Goal: Transaction & Acquisition: Purchase product/service

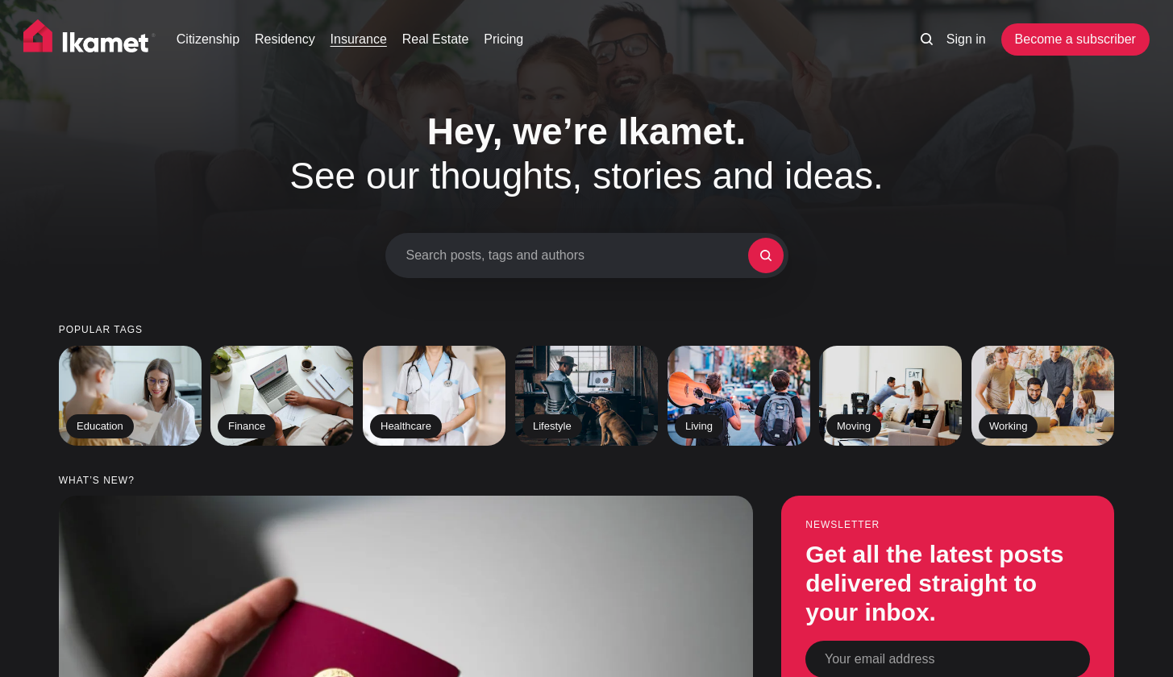
click at [355, 40] on link "Insurance" at bounding box center [358, 39] width 56 height 19
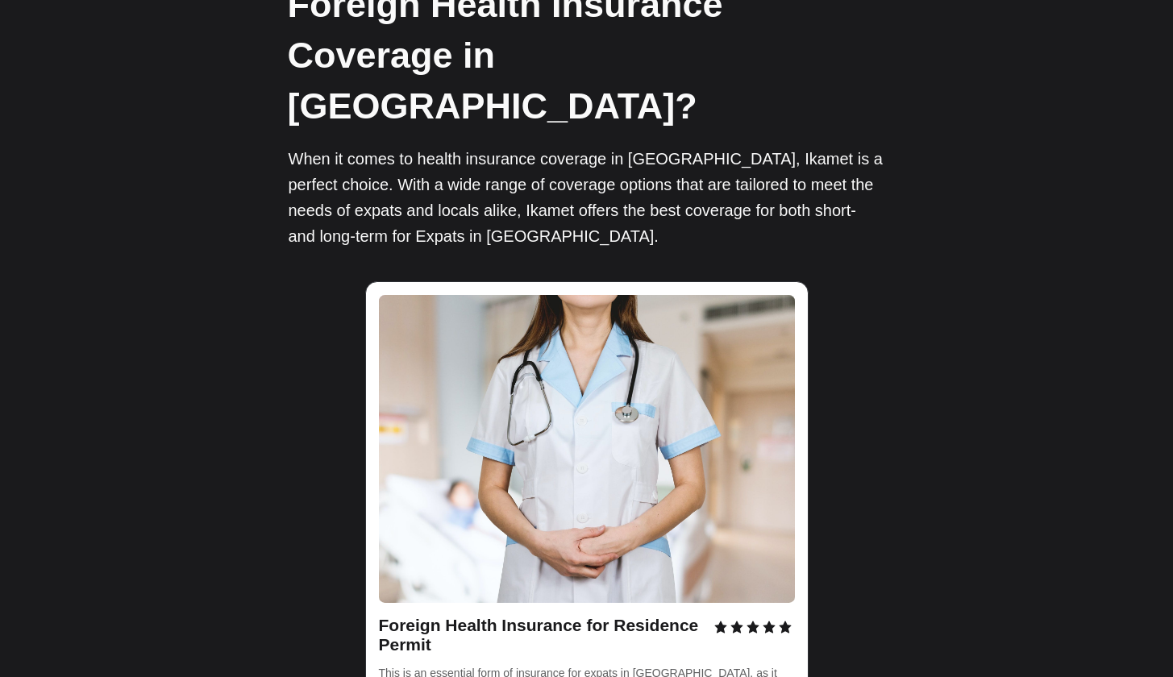
scroll to position [2321, 0]
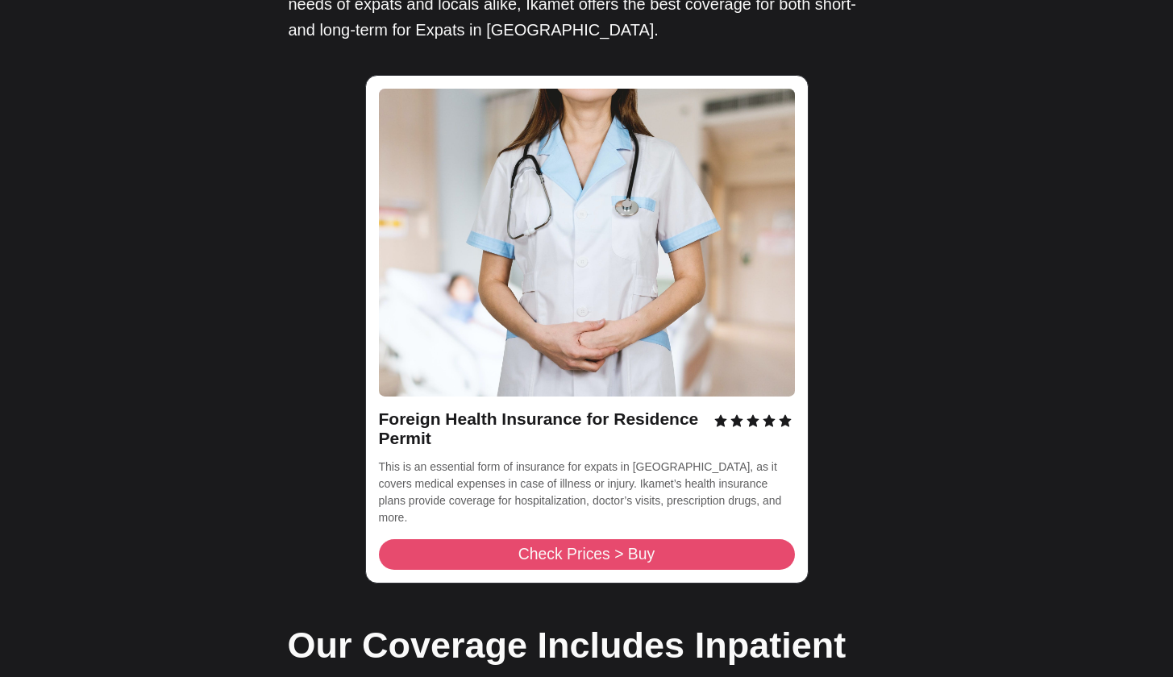
click at [555, 547] on span "Check Prices > Buy" at bounding box center [586, 554] width 136 height 15
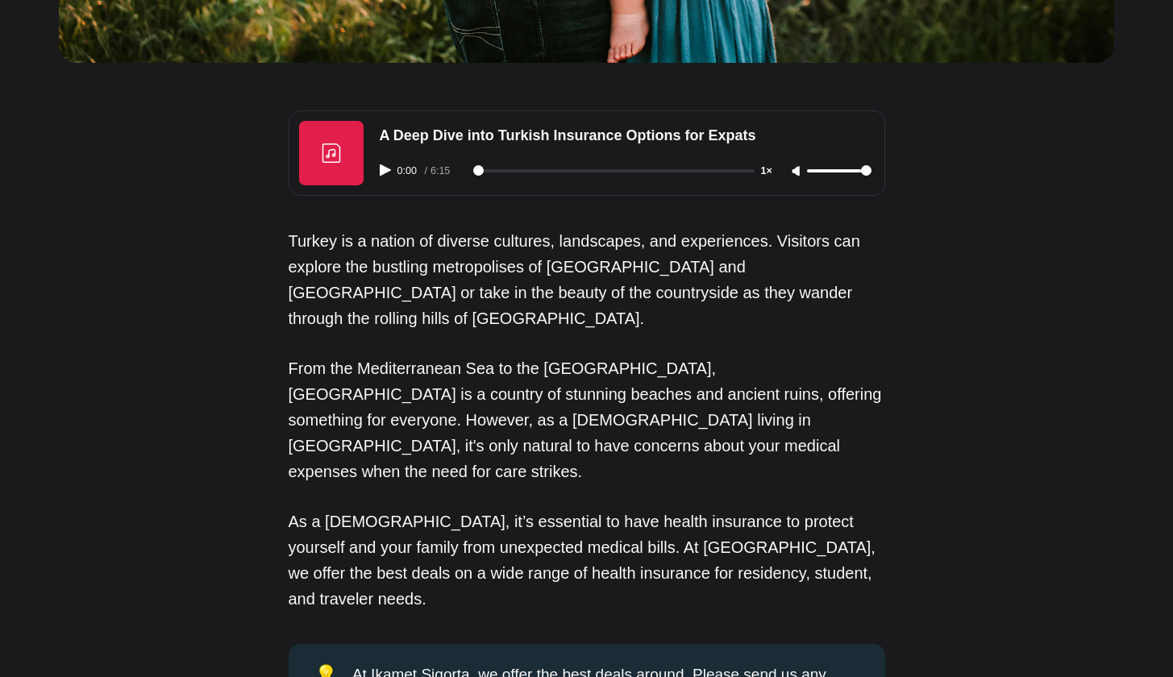
scroll to position [0, 0]
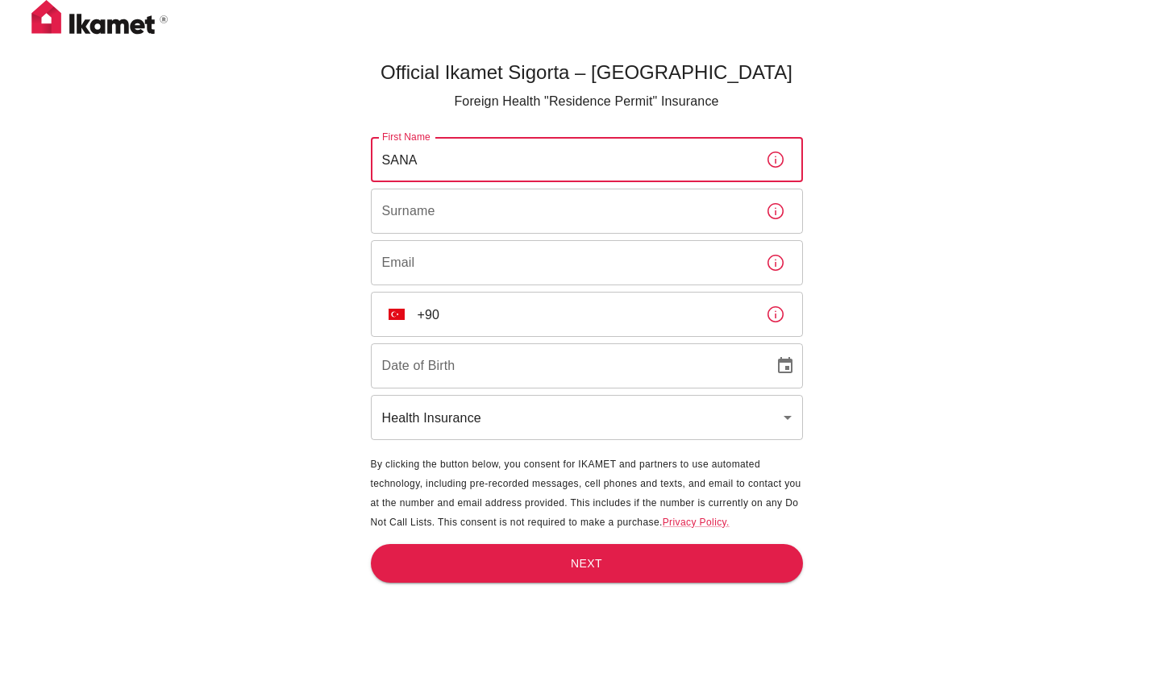
type input "SANA"
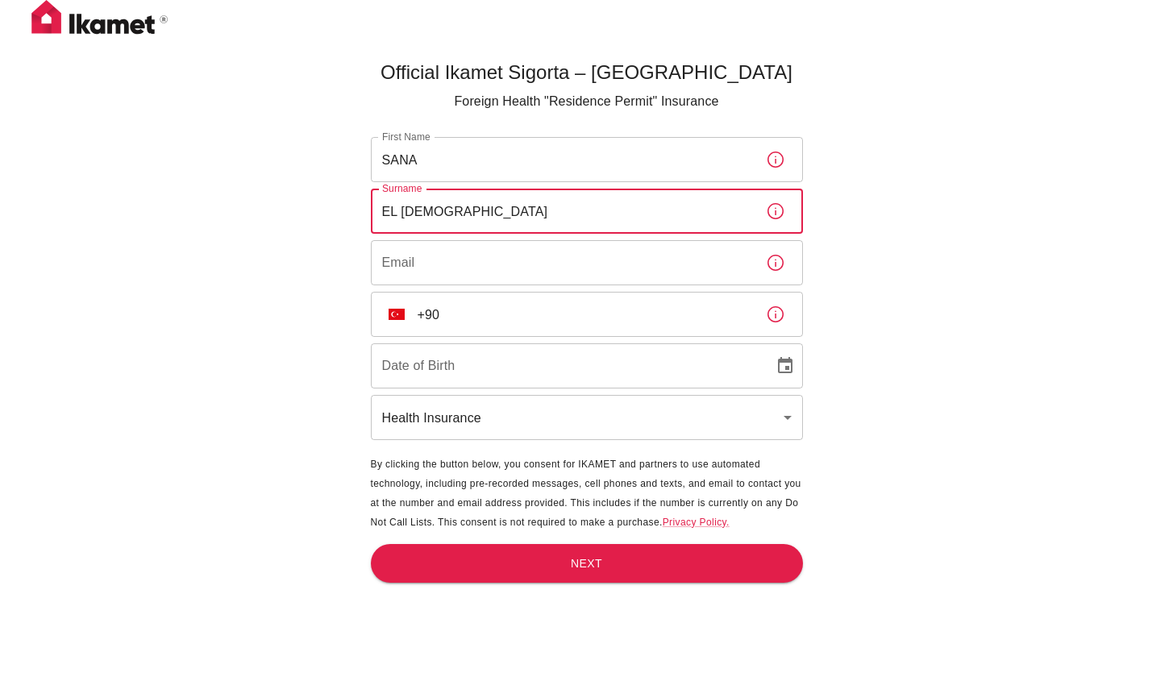
type input "EL HADDAOUI"
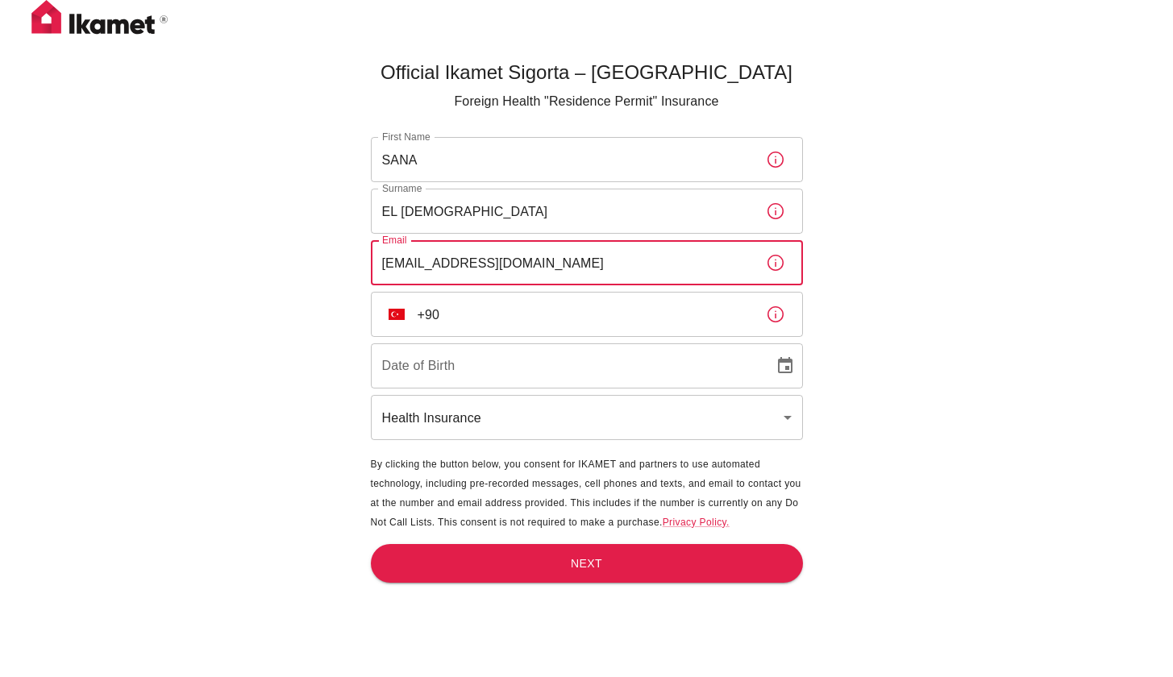
type input "sanaelhaddaoui@gmail.com"
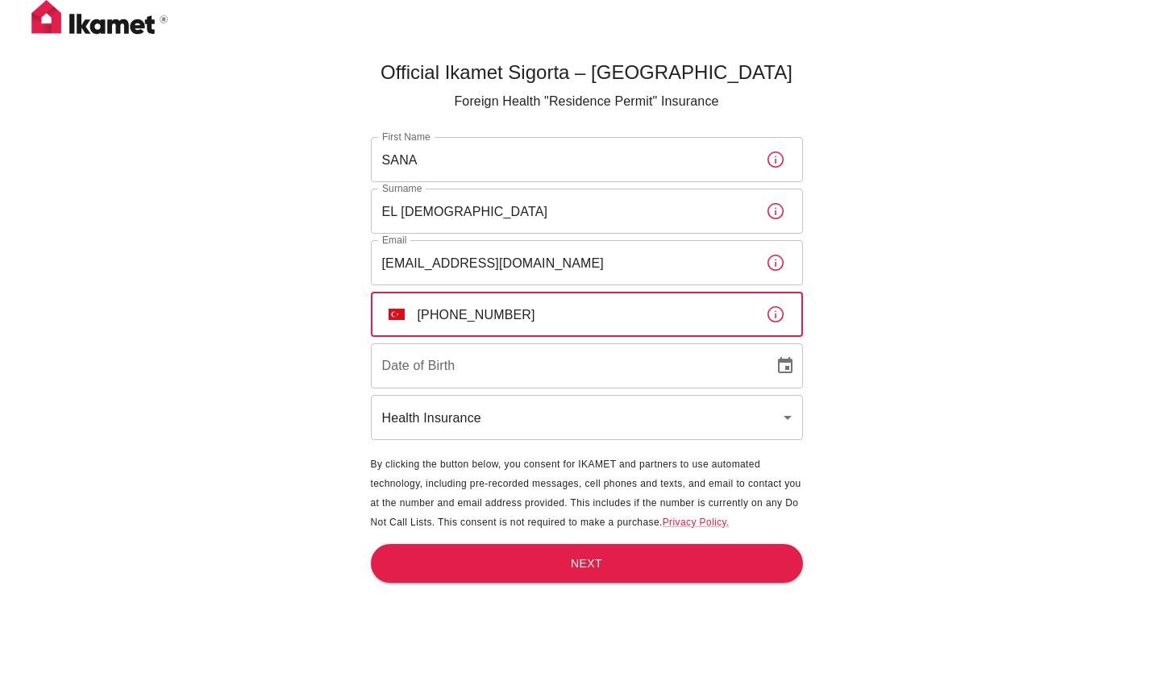
type input "+90 546 890 65 32"
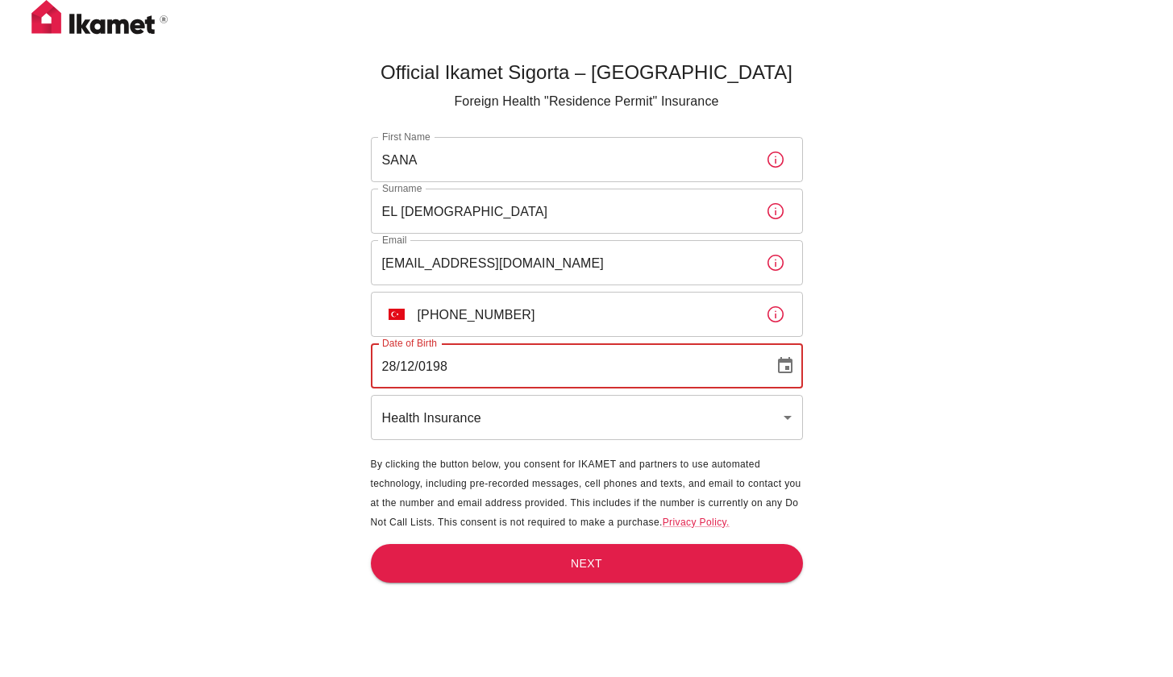
type input "28/12/1988"
click at [965, 486] on div "Official Ikamet Sigorta – Turkey Foreign Health "Residence Permit" Insurance Fi…" at bounding box center [586, 365] width 1173 height 730
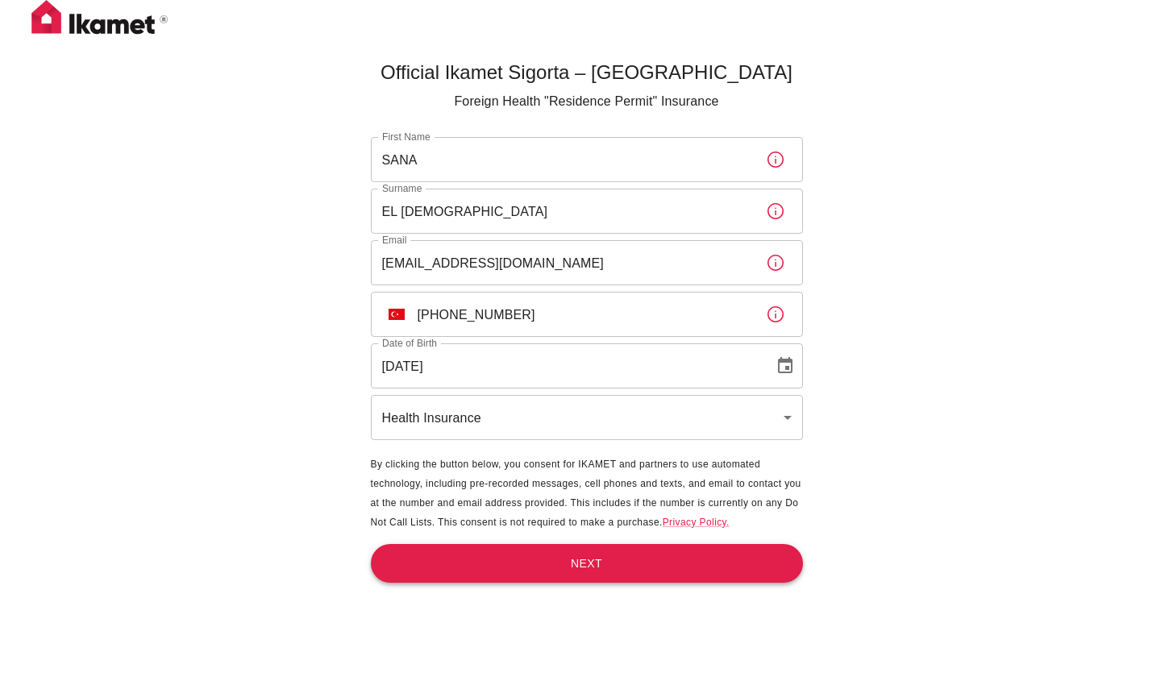
click at [586, 572] on button "Next" at bounding box center [587, 563] width 432 height 39
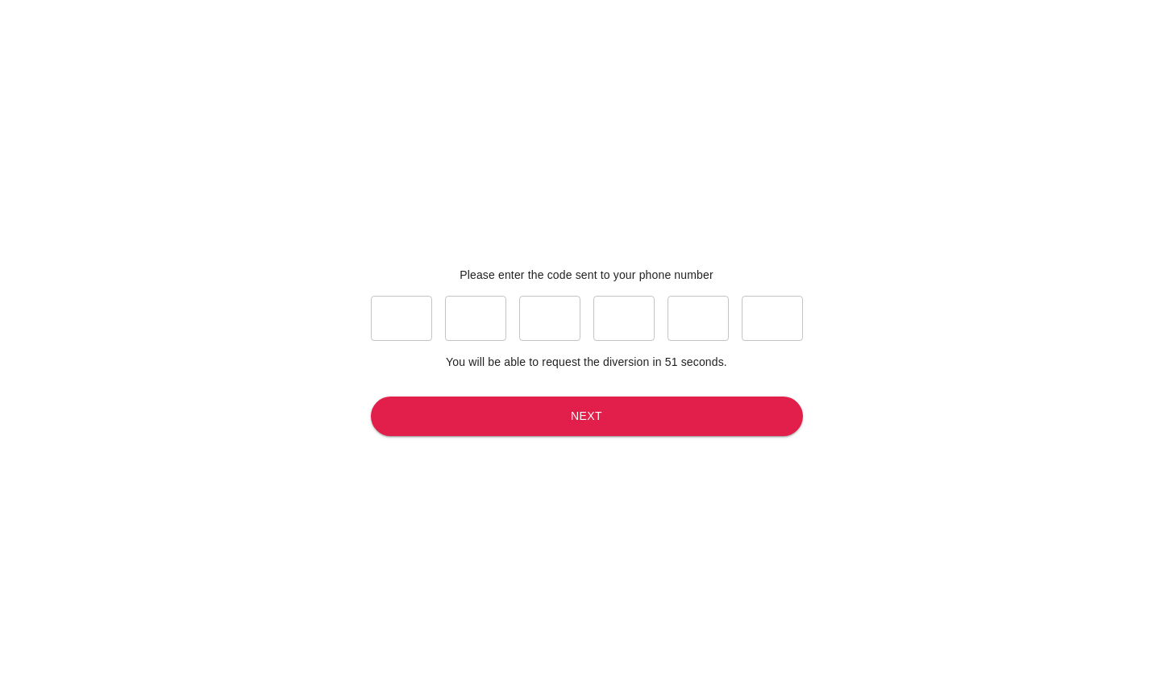
click at [402, 316] on input "text" at bounding box center [401, 318] width 61 height 45
type input "8"
type input "6"
type input "7"
type input "6"
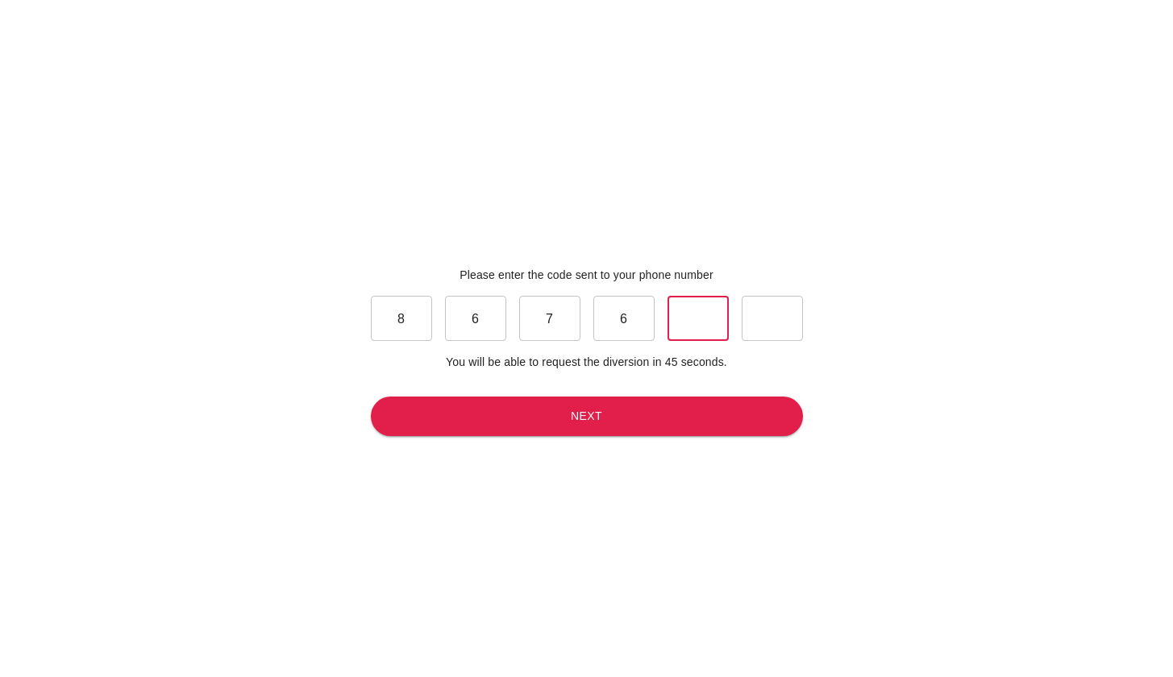
type input "5"
type input "1"
click at [463, 410] on button "Next" at bounding box center [587, 416] width 432 height 39
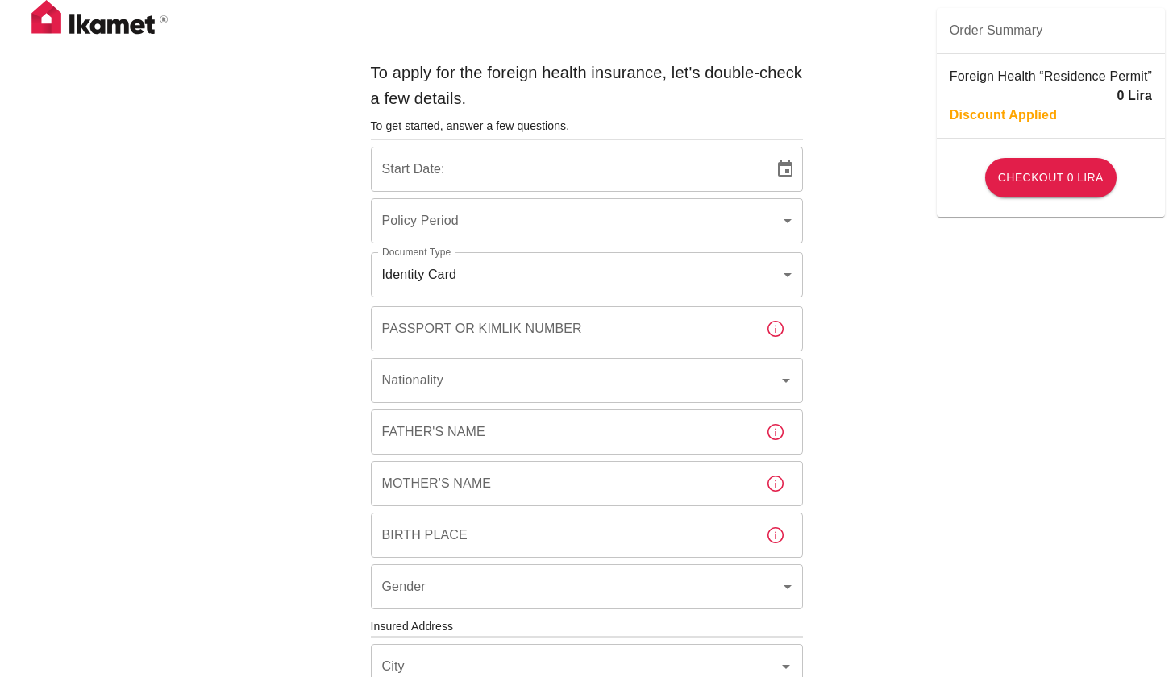
type input "b7343ef8-d55e-4554-96a8-76e30347e985"
type input "09/09/2025"
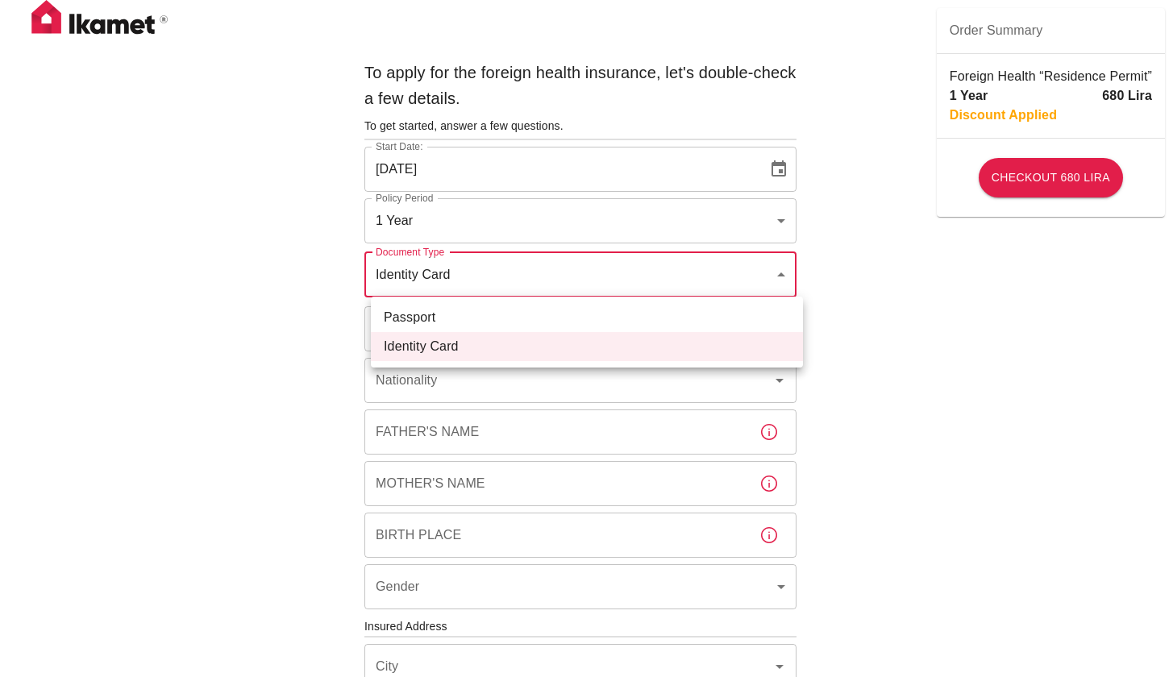
click at [707, 281] on body "To apply for the foreign health insurance, let's double-check a few details. To…" at bounding box center [586, 624] width 1173 height 1249
click at [583, 318] on li "Passport" at bounding box center [587, 317] width 432 height 29
type input "passport"
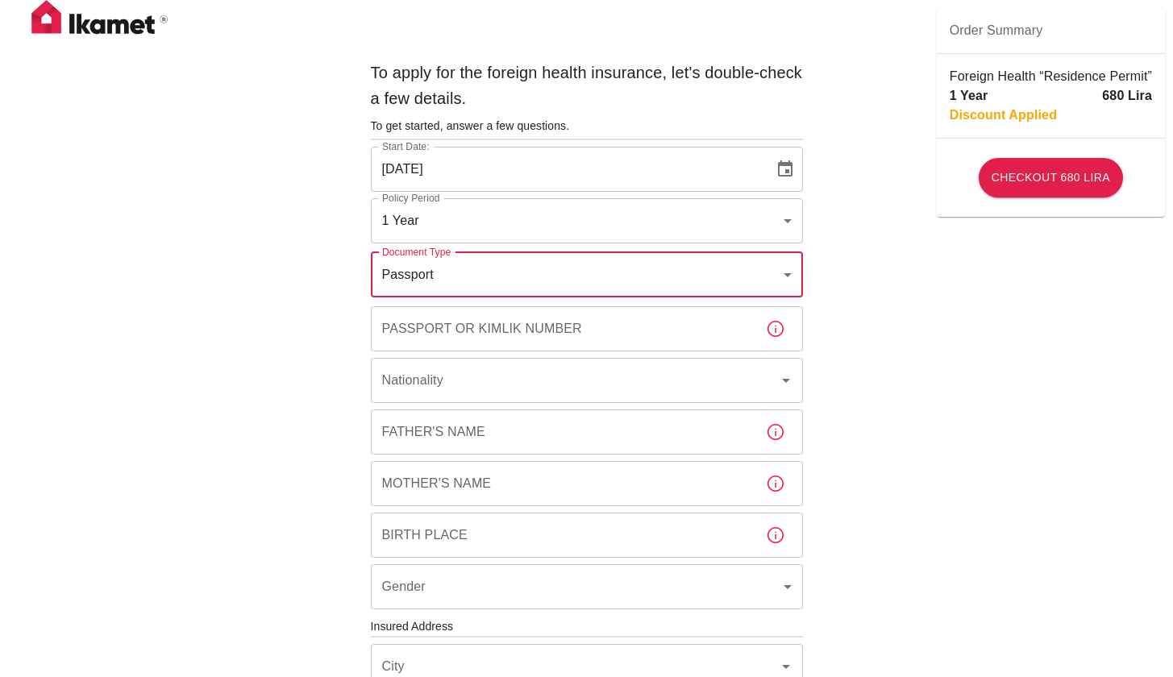
click at [579, 327] on input "Passport or Kimlik Number" at bounding box center [562, 328] width 382 height 45
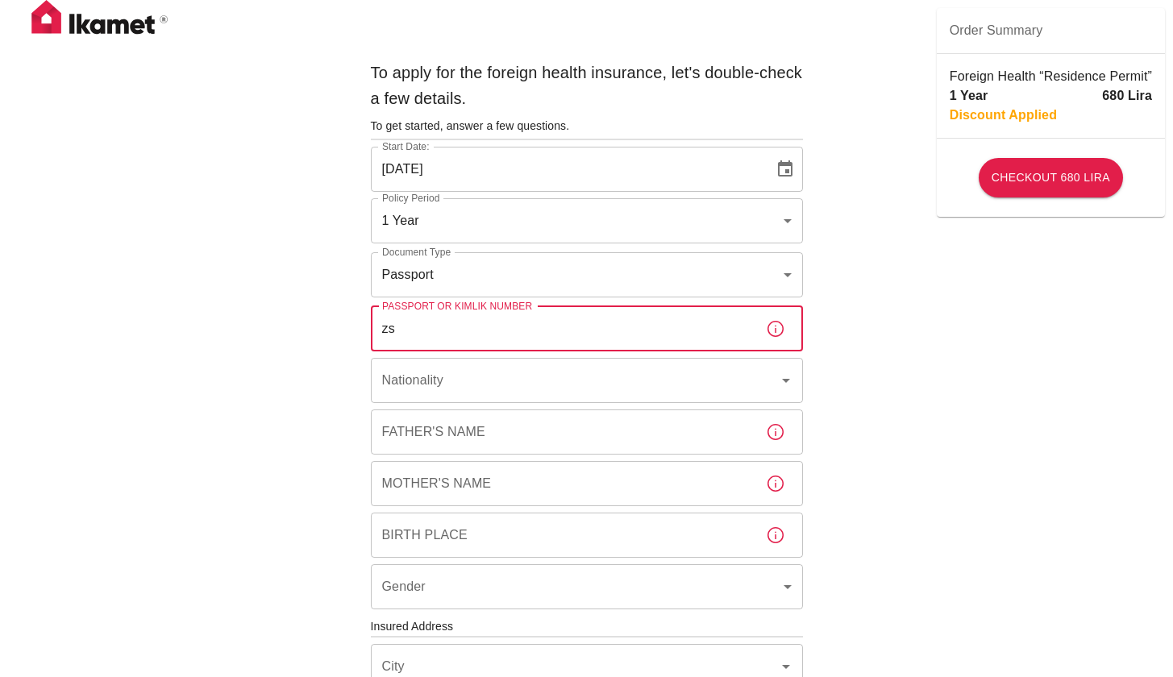
type input "z"
type input "ZS0595051"
click at [587, 382] on input "Nationality" at bounding box center [564, 380] width 372 height 31
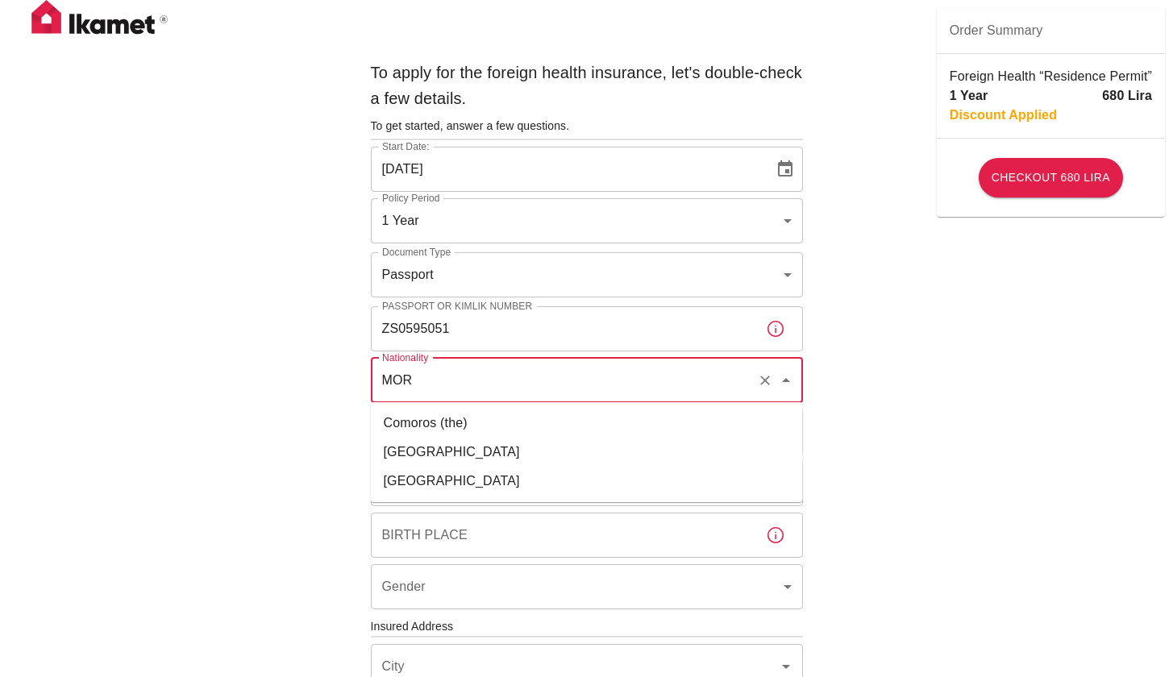
click at [493, 451] on li "Morocco" at bounding box center [587, 452] width 432 height 29
type input "Morocco"
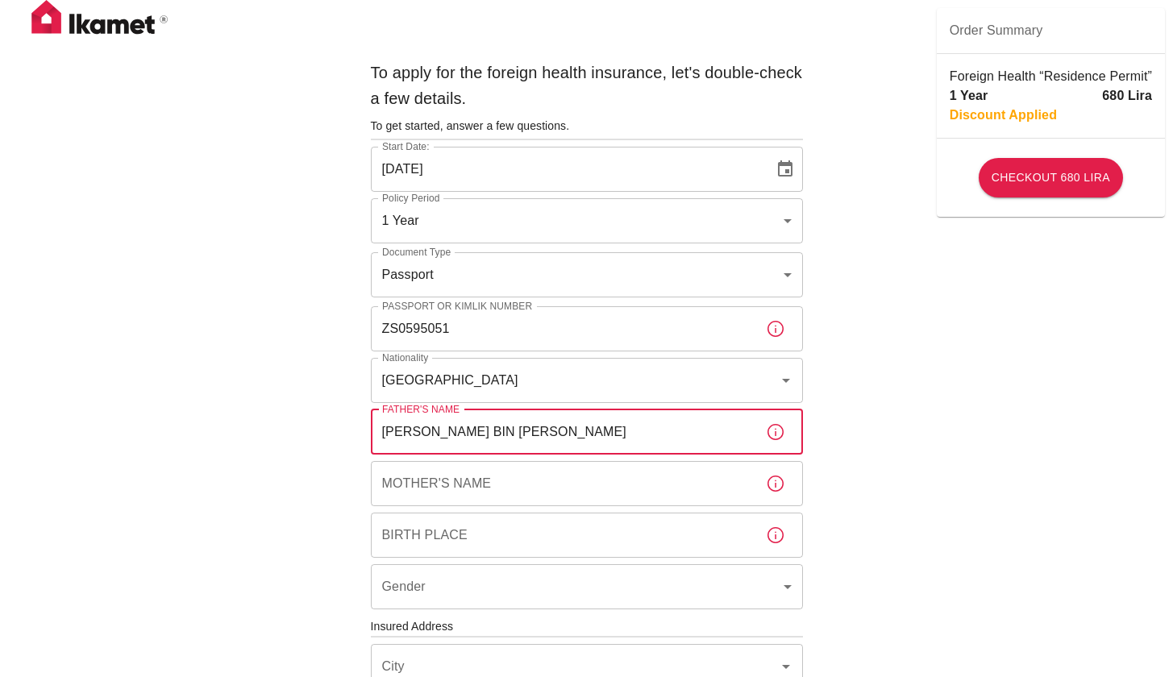
type input "LARBI BIN MOHAMED"
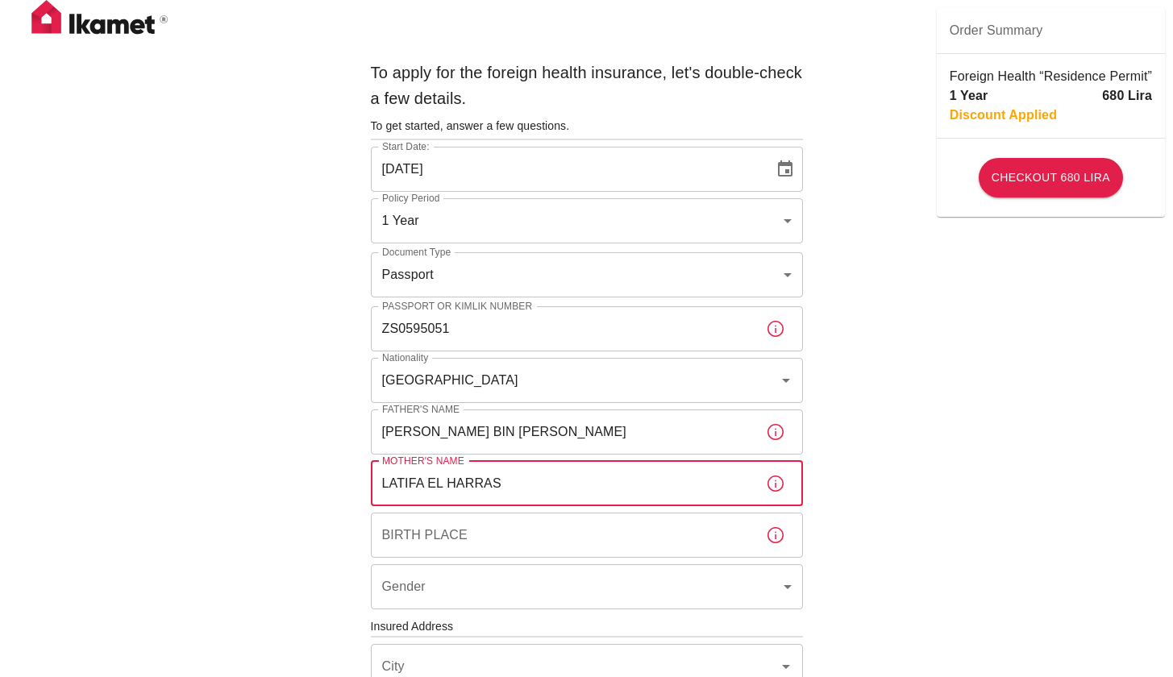
type input "LATIFA EL HARRAS"
click at [505, 541] on input "Birth Place" at bounding box center [562, 535] width 382 height 45
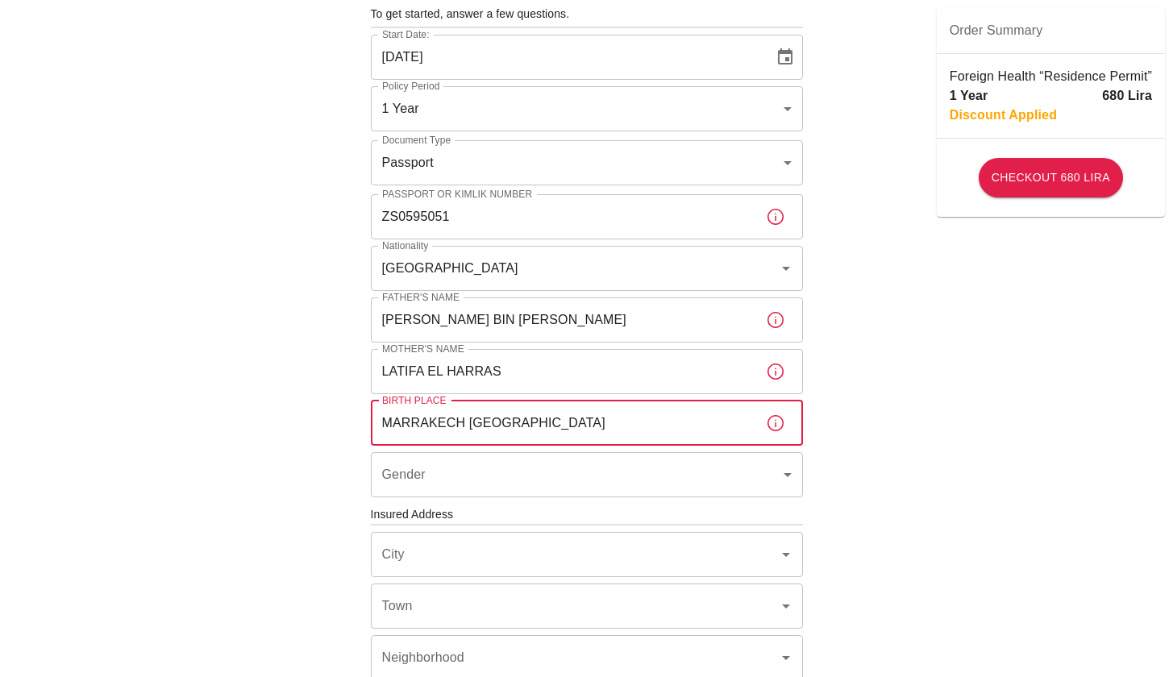
scroll to position [218, 0]
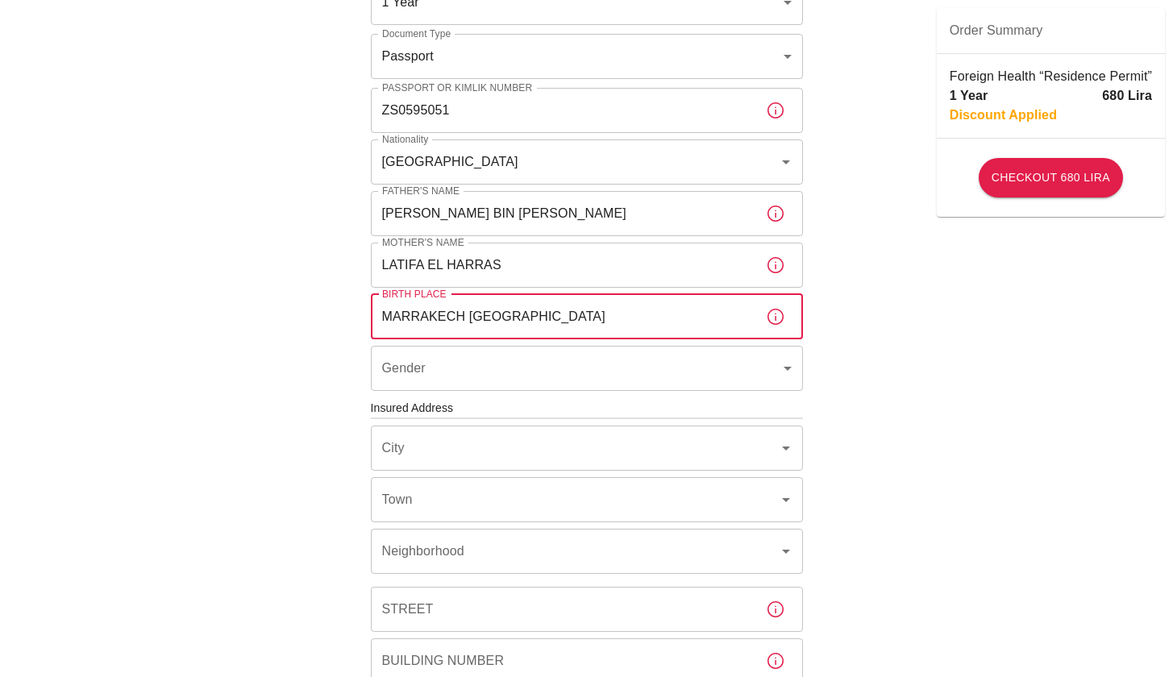
type input "MARRAKECH MOROCCO"
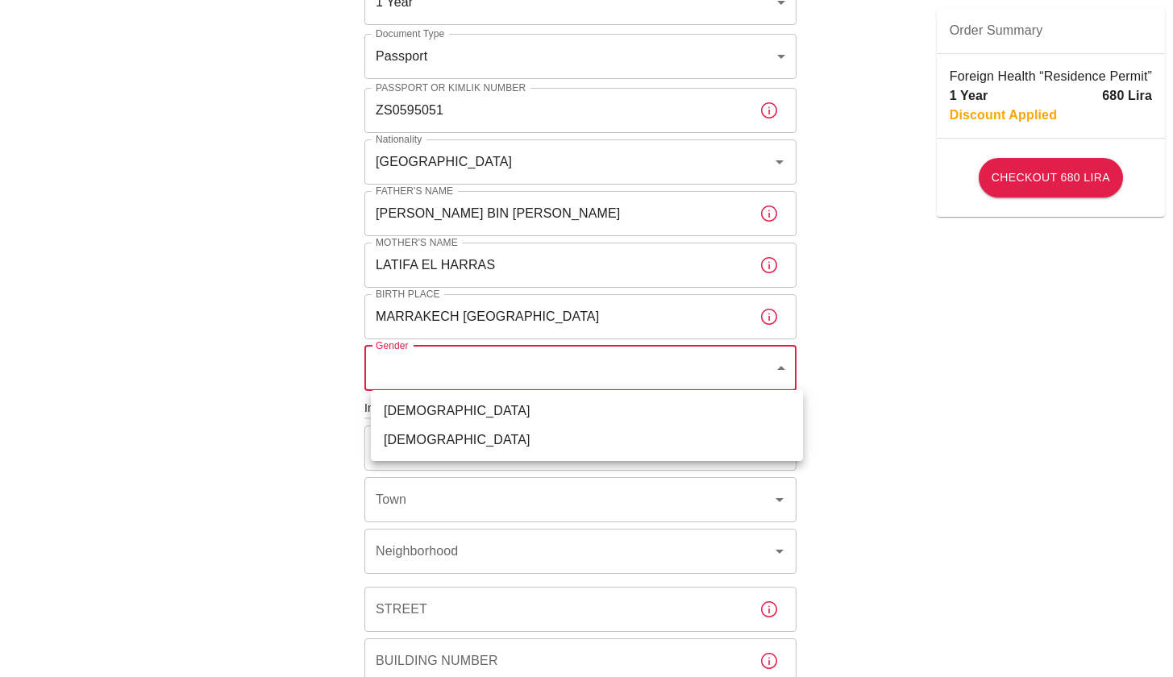
click at [748, 380] on body "To apply for the foreign health insurance, let's double-check a few details. To…" at bounding box center [586, 406] width 1173 height 1249
click at [612, 439] on li "Female" at bounding box center [587, 440] width 432 height 29
type input "female"
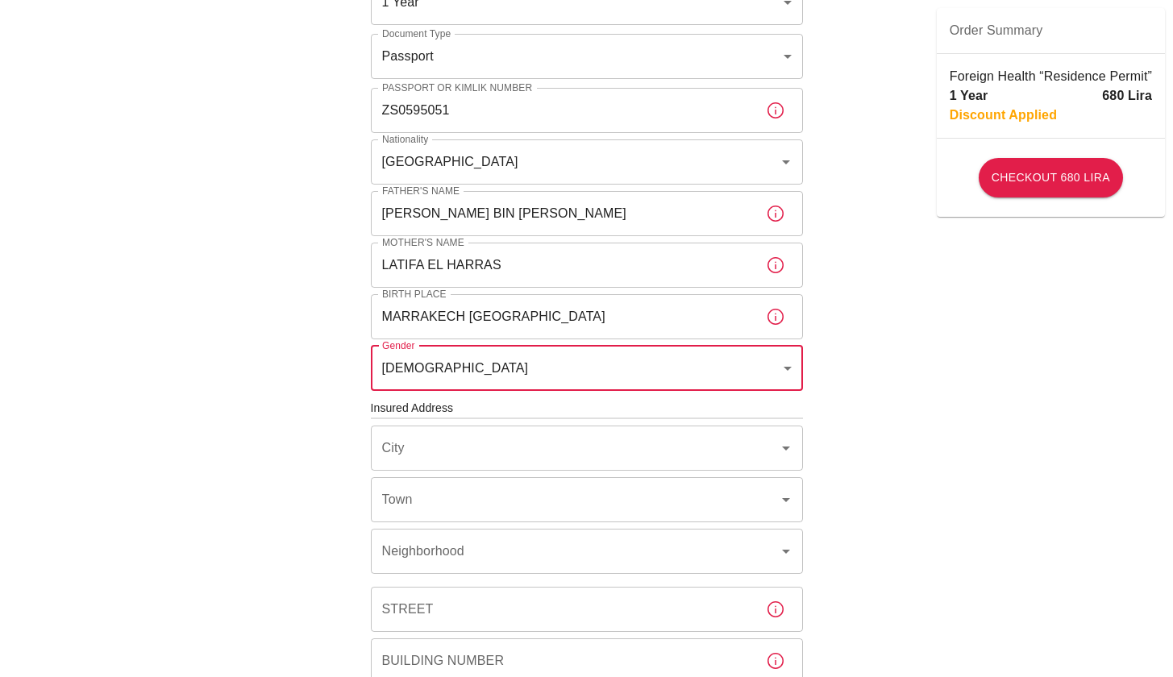
scroll to position [347, 0]
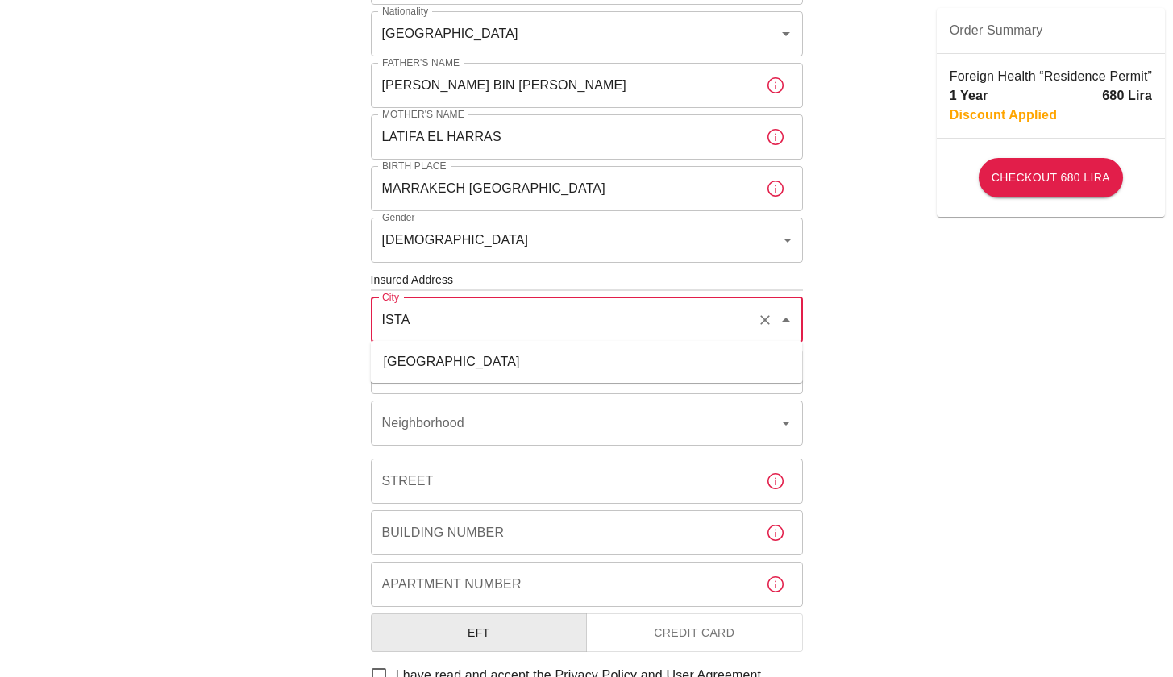
click at [561, 362] on li "İstanbul" at bounding box center [587, 361] width 432 height 29
type input "İstanbul"
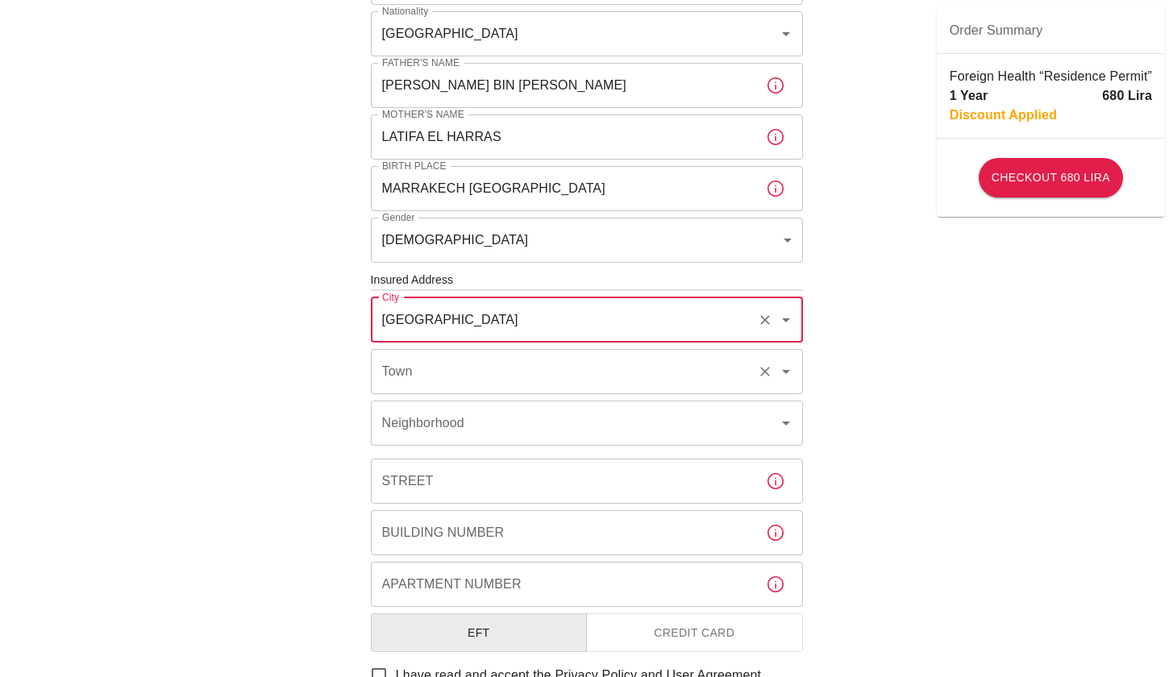
click at [557, 373] on input "Town" at bounding box center [564, 371] width 372 height 31
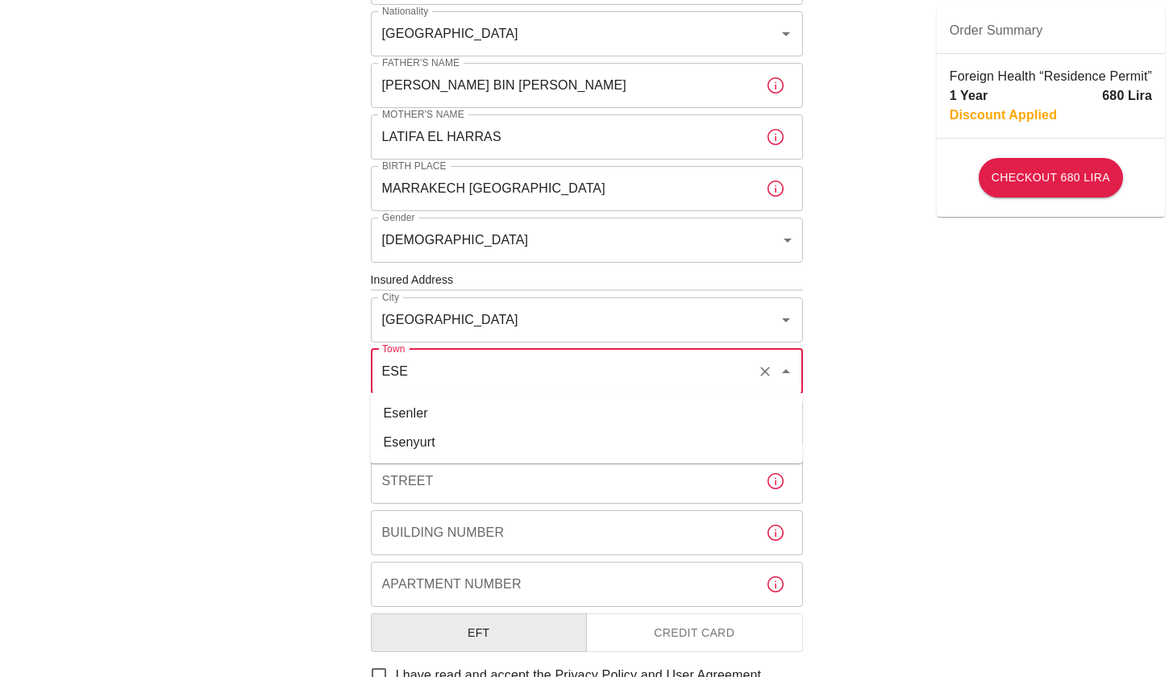
click at [498, 440] on li "Esenyurt" at bounding box center [587, 442] width 432 height 29
type input "Esenyurt"
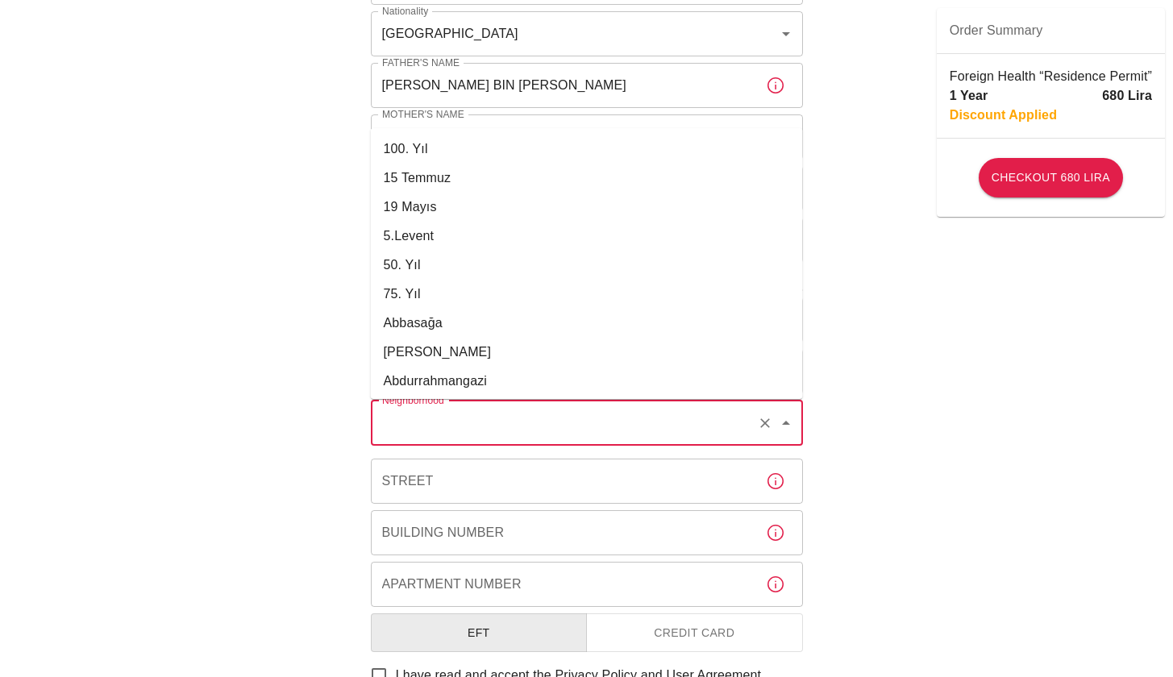
click at [502, 428] on input "Neighborhood" at bounding box center [564, 423] width 372 height 31
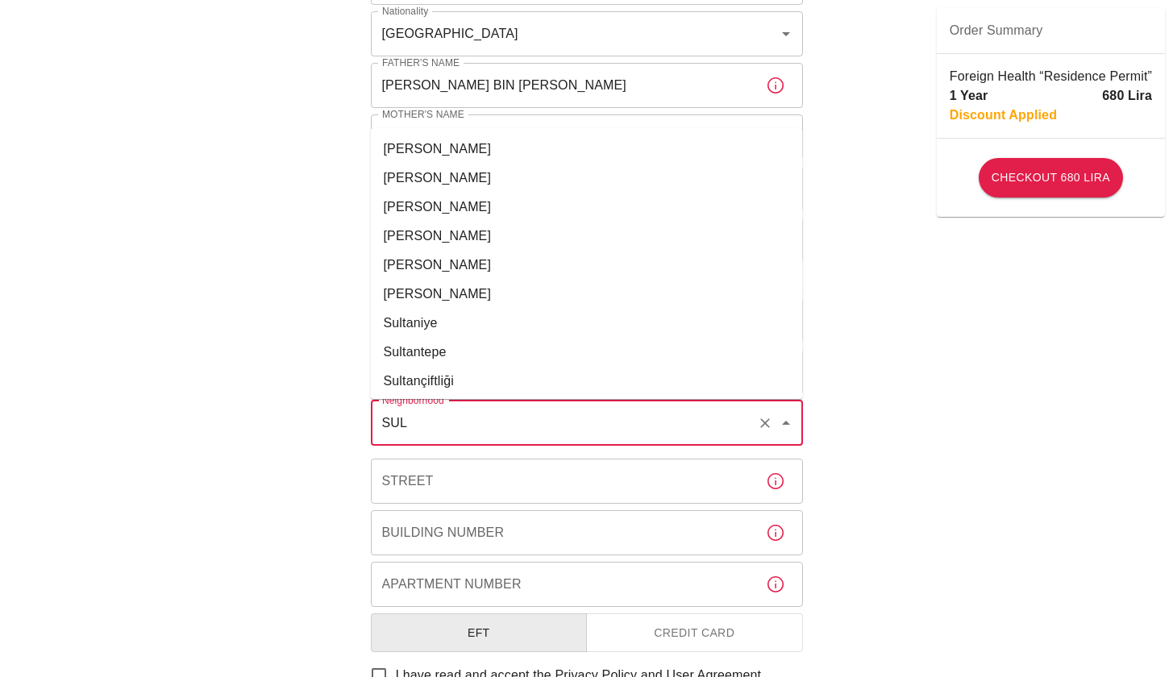
click at [447, 322] on li "Sultaniye" at bounding box center [587, 323] width 432 height 29
type input "Sultaniye"
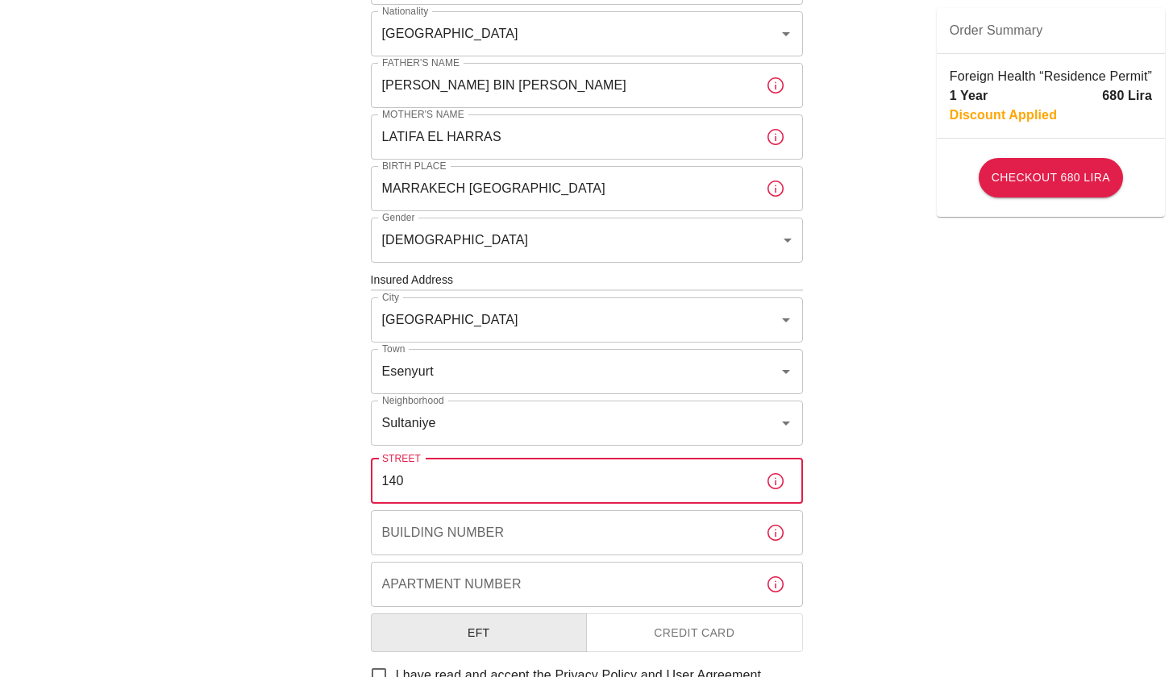
type input "140"
click at [463, 534] on div "Building Number Building Number" at bounding box center [587, 532] width 432 height 45
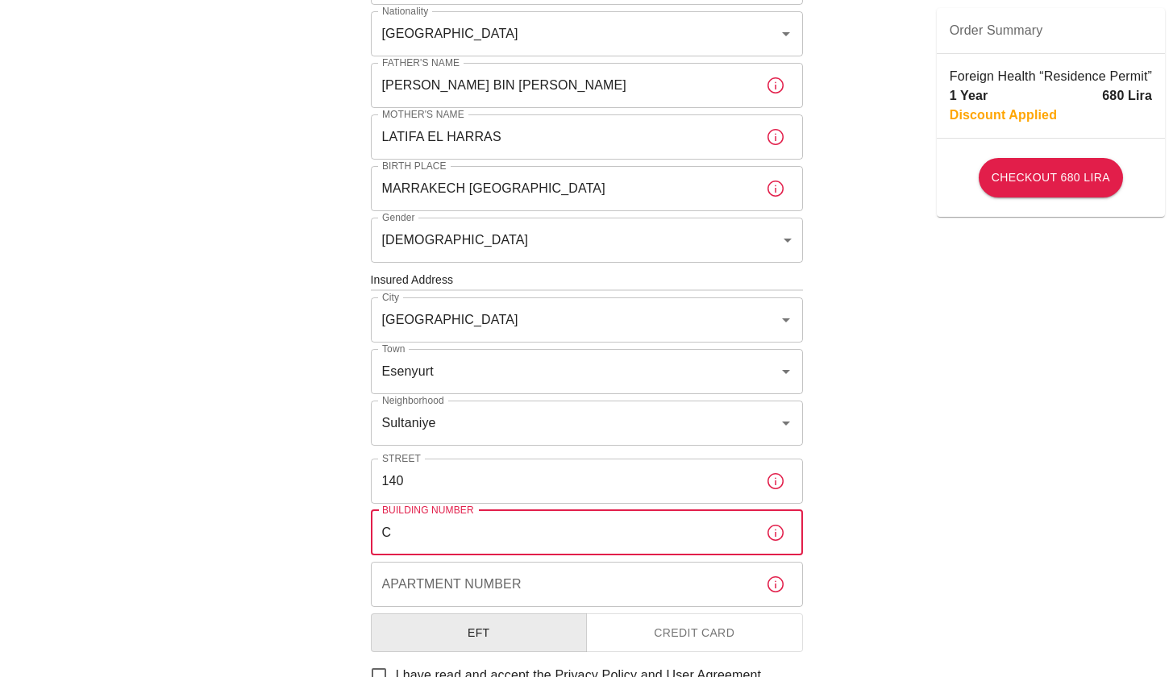
type input "C"
click at [443, 479] on input "140" at bounding box center [562, 481] width 382 height 45
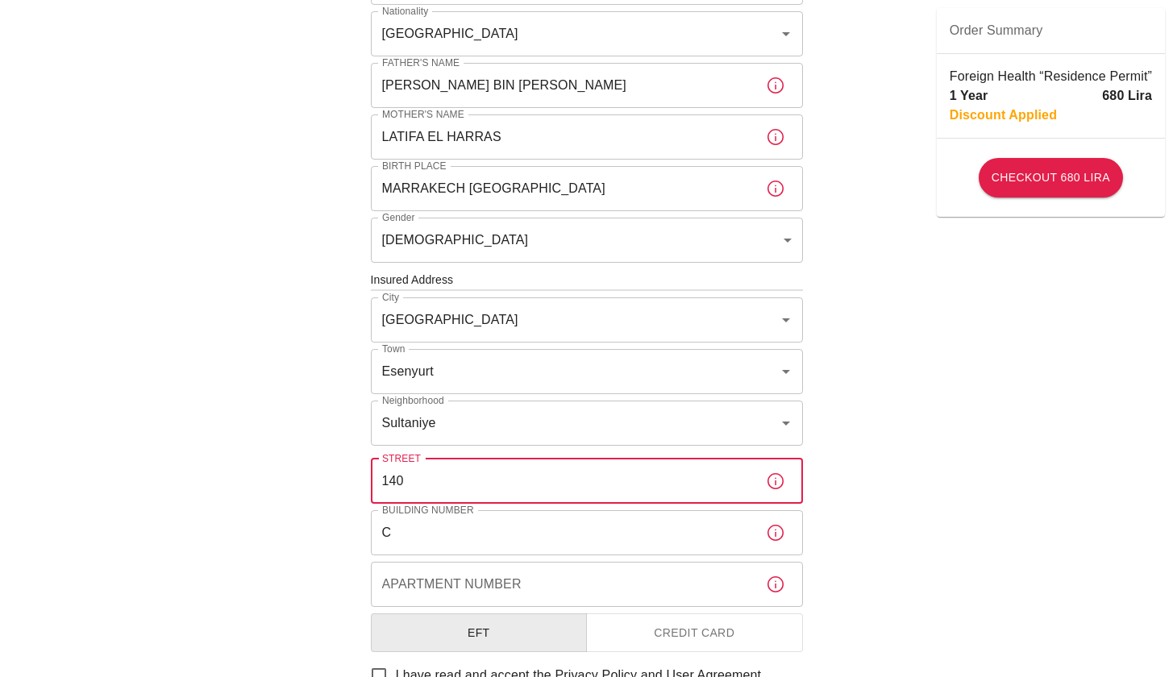
click at [443, 479] on input "140" at bounding box center [562, 481] width 382 height 45
type input "DOGAN ARASLI BUL"
click at [397, 532] on input "C" at bounding box center [562, 532] width 382 height 45
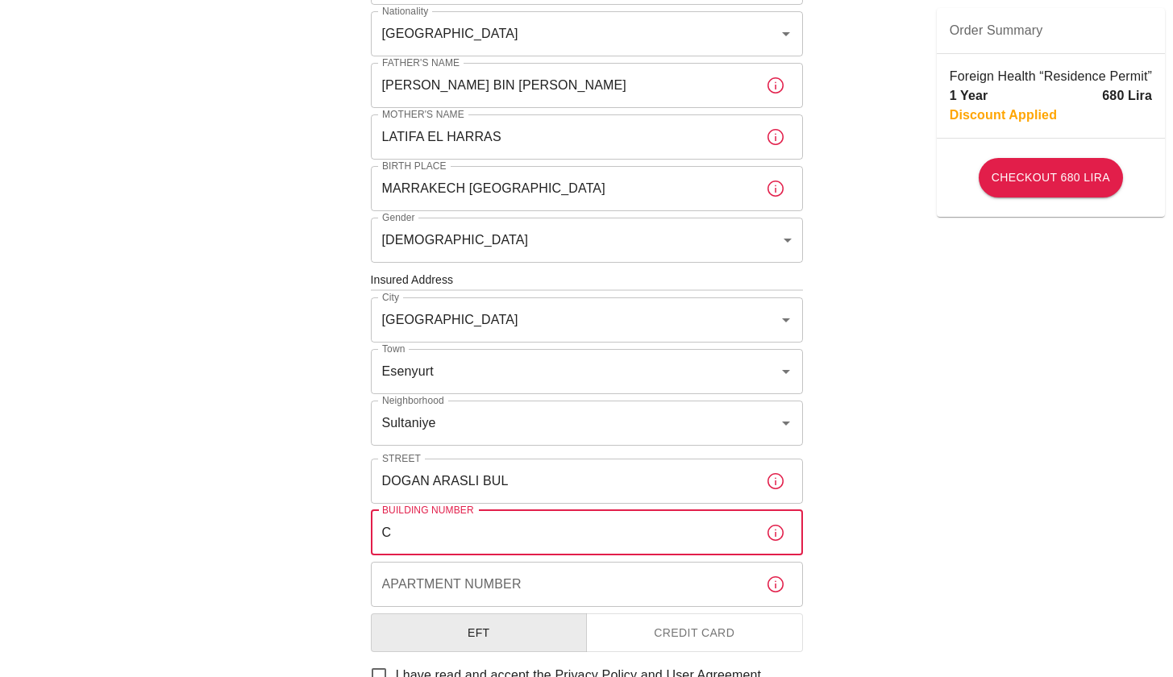
click at [397, 532] on input "C" at bounding box center [562, 532] width 382 height 45
type input "140"
click at [423, 582] on div "Apartment Number Apartment Number" at bounding box center [587, 584] width 432 height 45
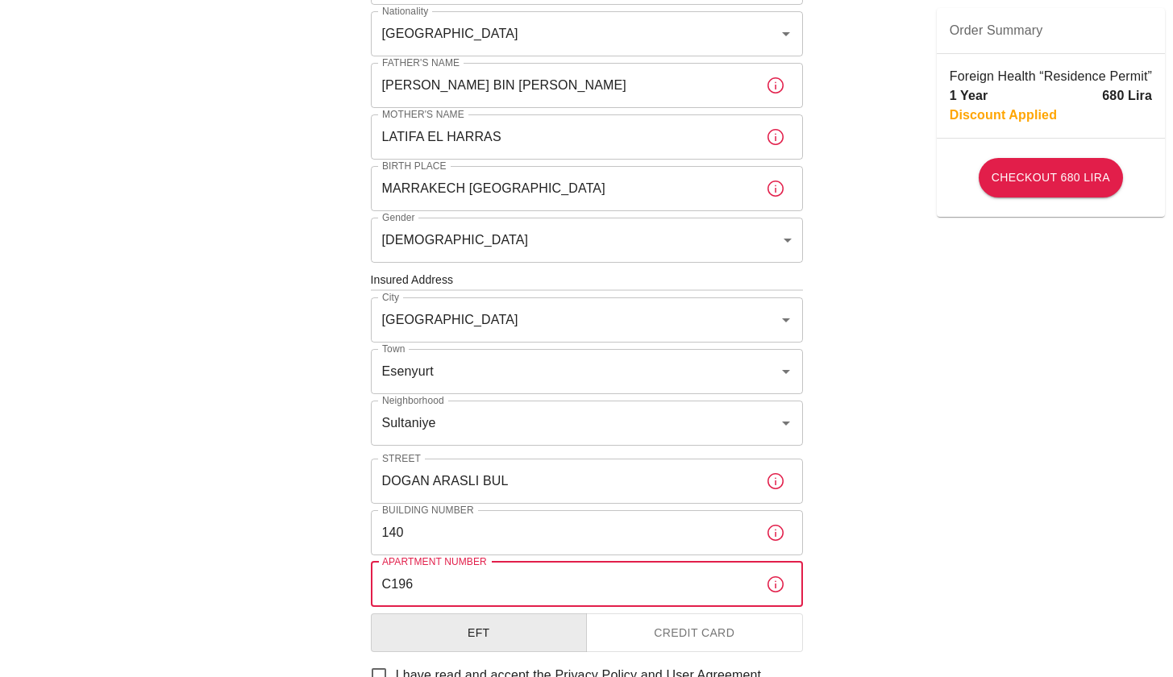
scroll to position [570, 0]
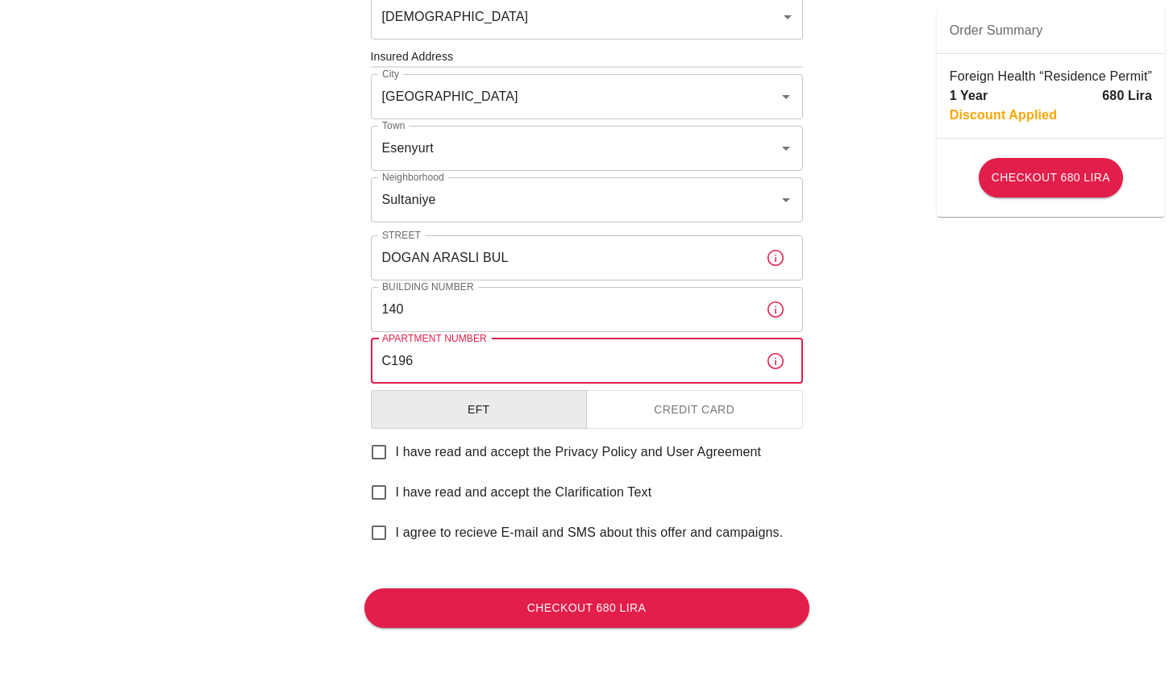
type input "C196"
click at [703, 393] on button "Credit Card" at bounding box center [694, 409] width 217 height 39
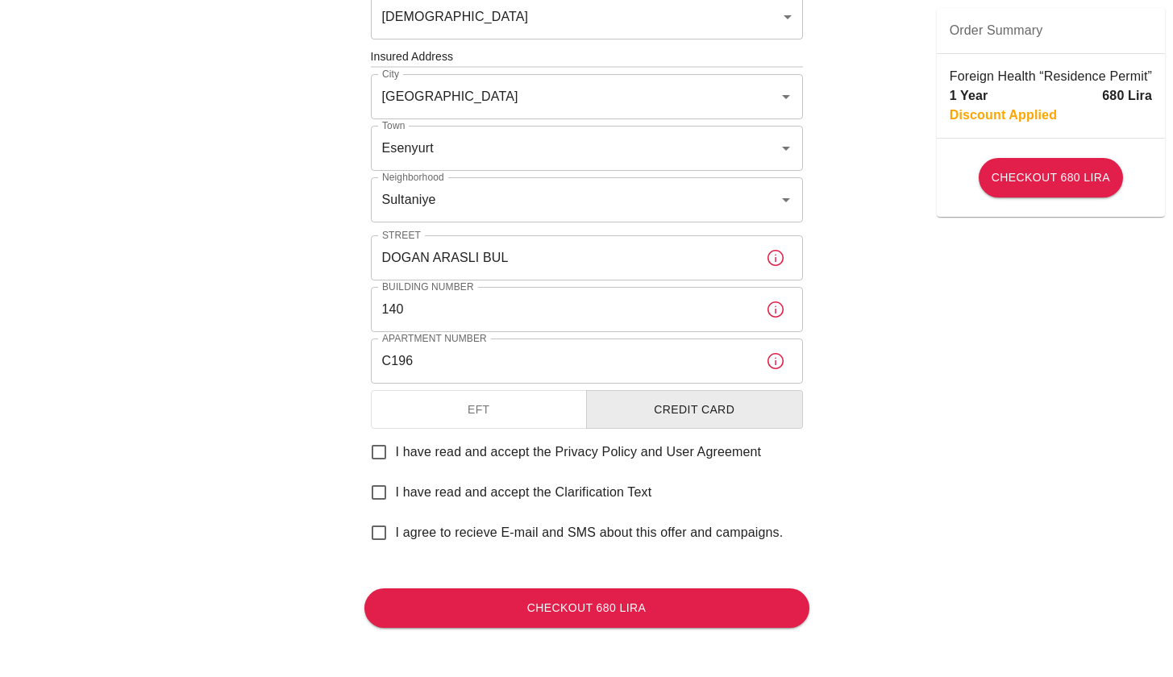
click at [376, 451] on input "I have read and accept the Privacy Policy and User Agreement" at bounding box center [379, 452] width 34 height 34
checkbox input "true"
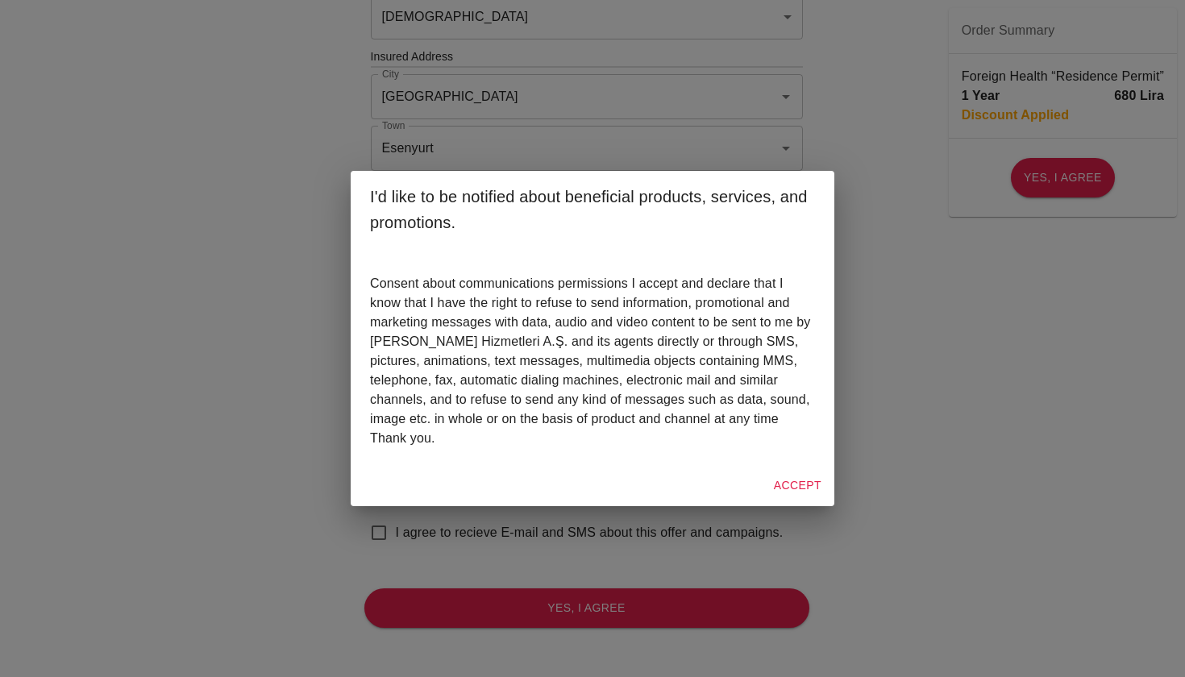
click at [801, 486] on button "Accept" at bounding box center [797, 486] width 60 height 30
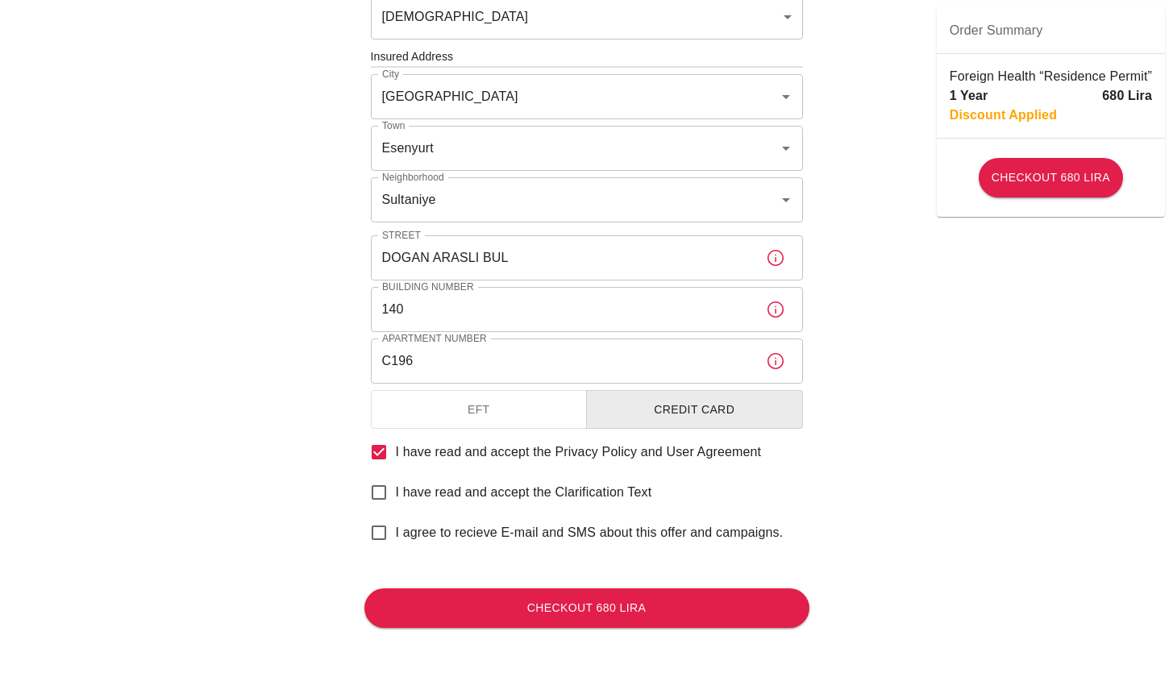
click at [383, 492] on input "I have read and accept the Clarification Text" at bounding box center [379, 493] width 34 height 34
checkbox input "true"
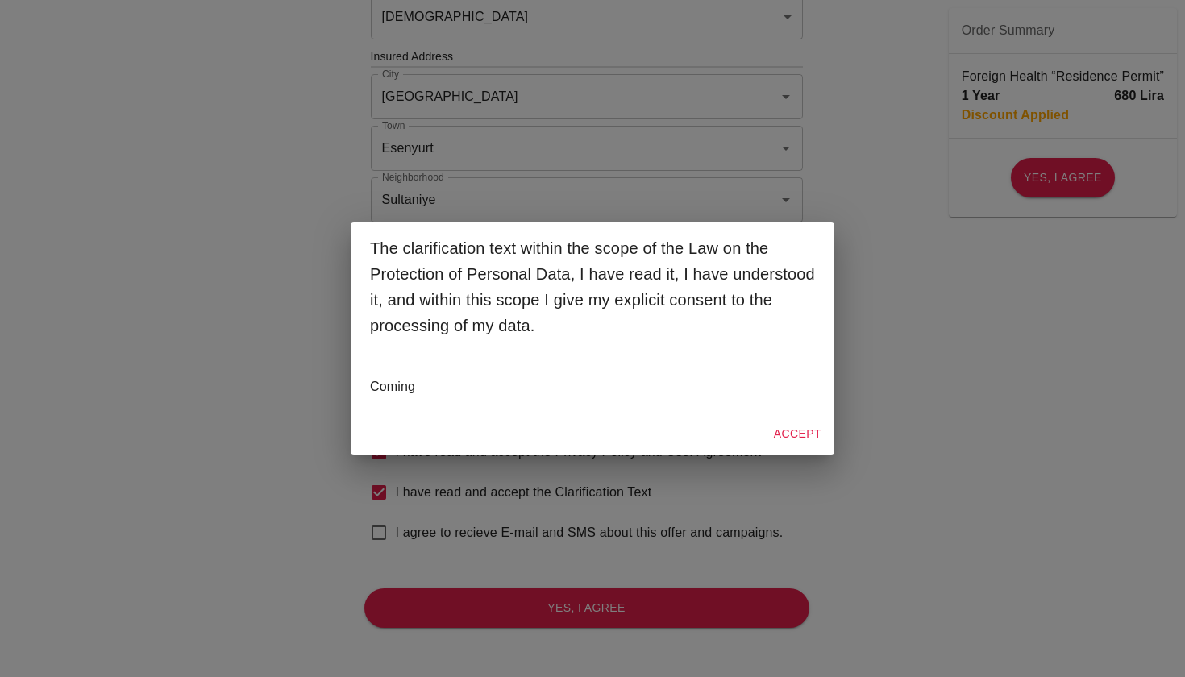
click at [814, 437] on button "Accept" at bounding box center [797, 434] width 60 height 30
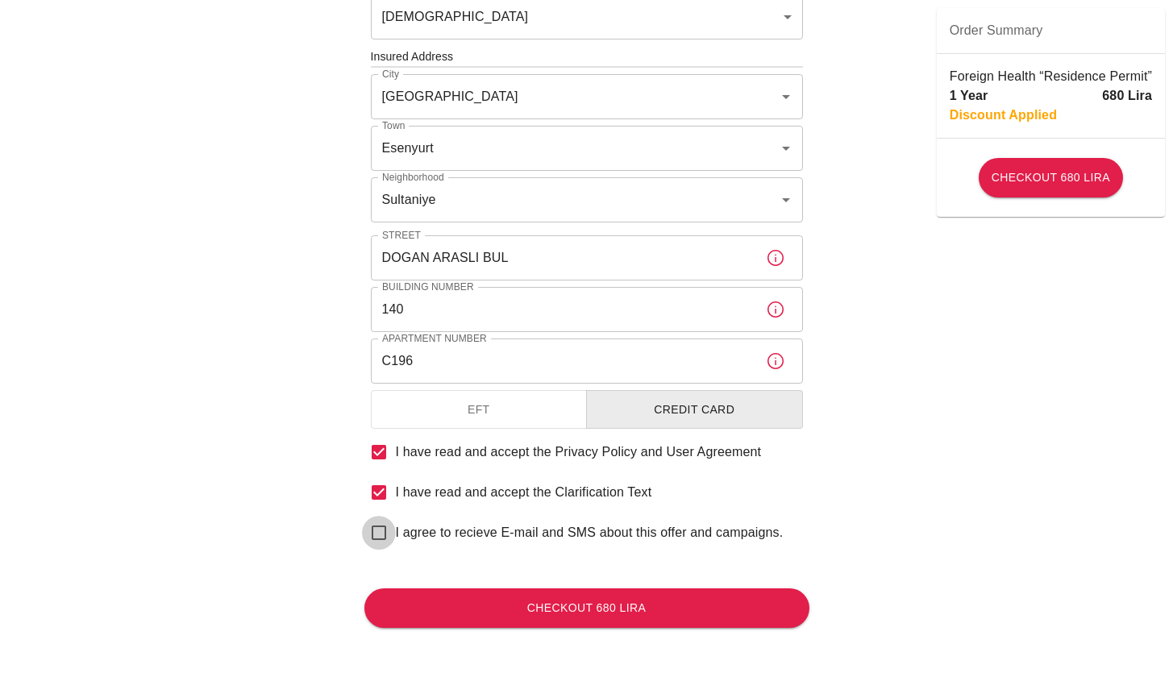
click at [380, 530] on input "I agree to recieve E-mail and SMS about this offer and campaigns." at bounding box center [379, 533] width 34 height 34
checkbox input "true"
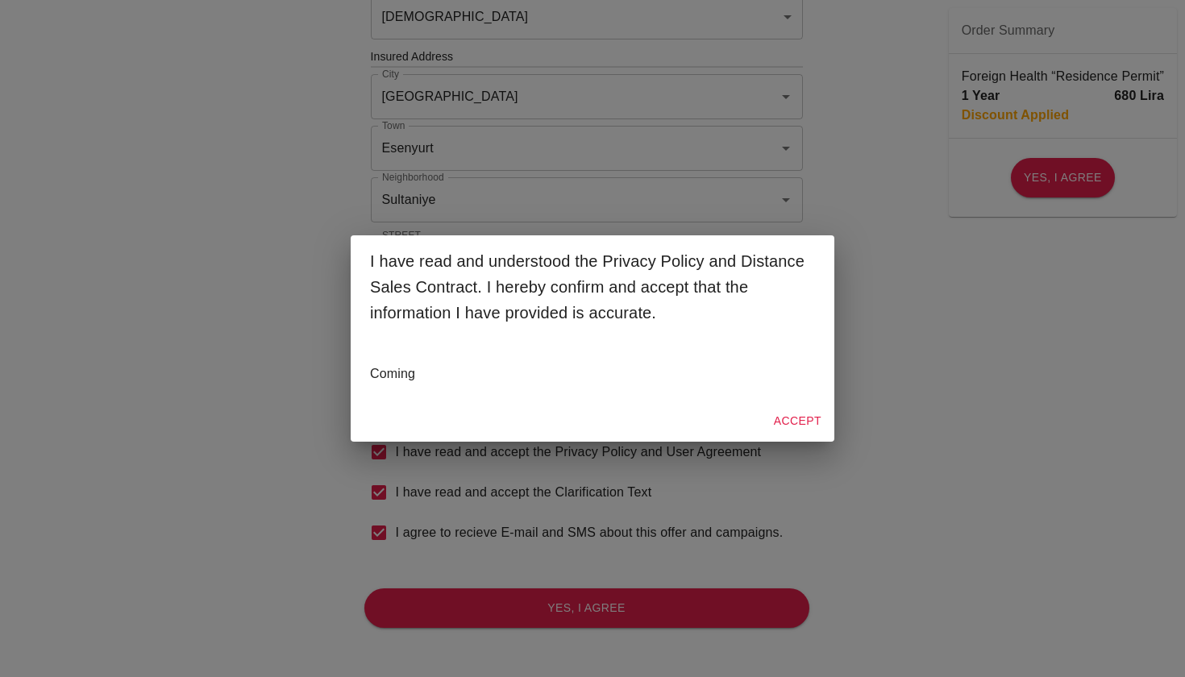
click at [805, 422] on button "Accept" at bounding box center [797, 421] width 60 height 30
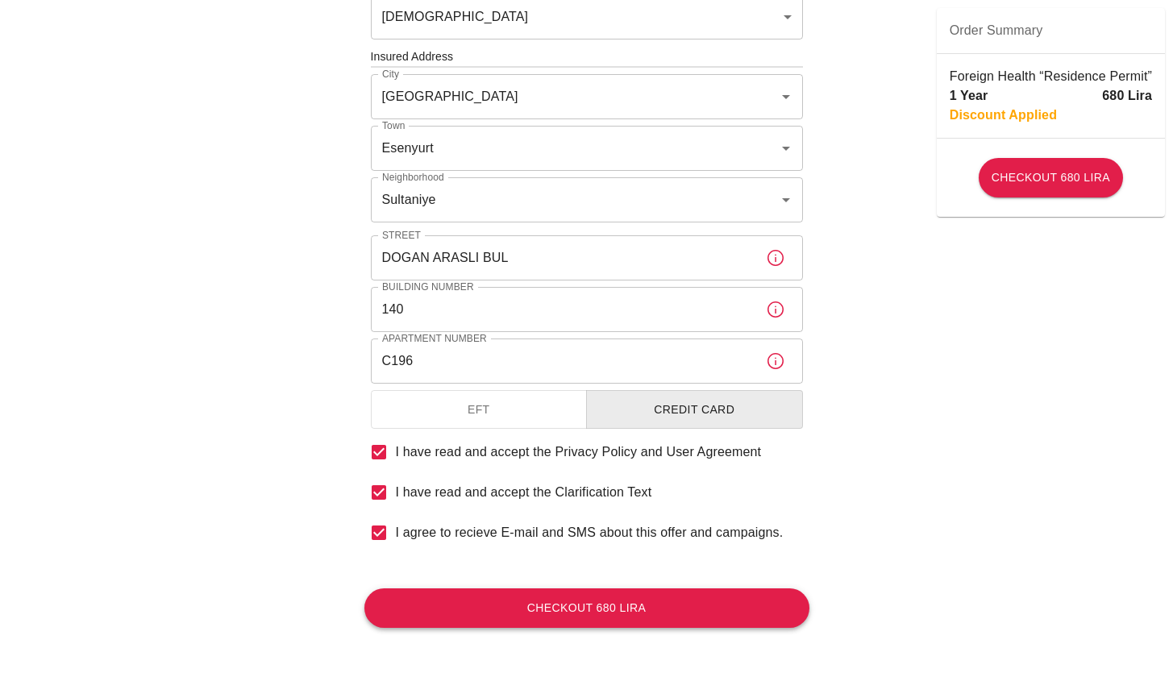
click at [634, 607] on button "Checkout 680 Lira" at bounding box center [586, 607] width 445 height 39
